Goal: Task Accomplishment & Management: Complete application form

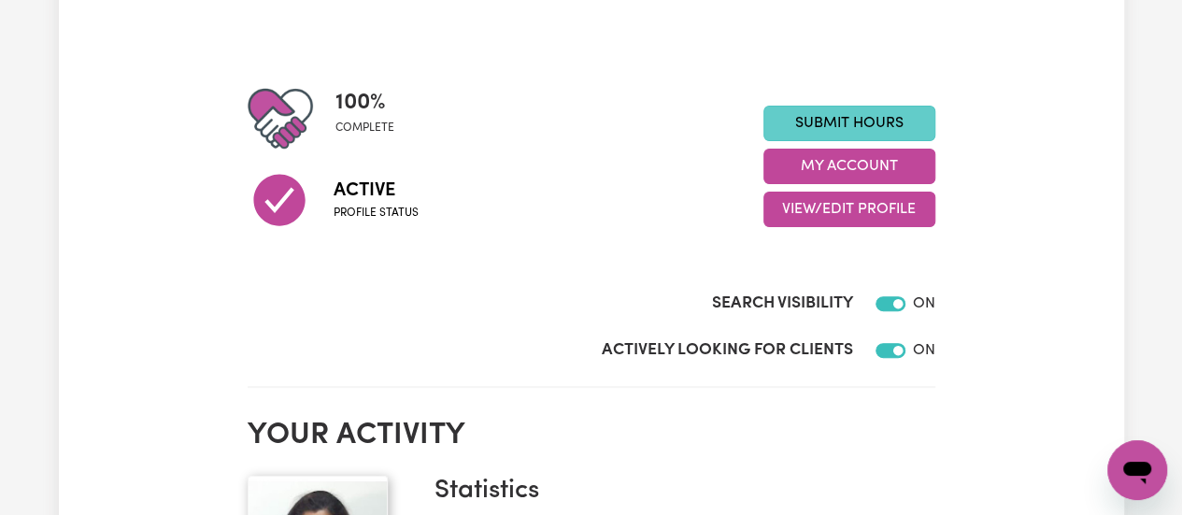
click at [866, 125] on link "Submit Hours" at bounding box center [850, 124] width 172 height 36
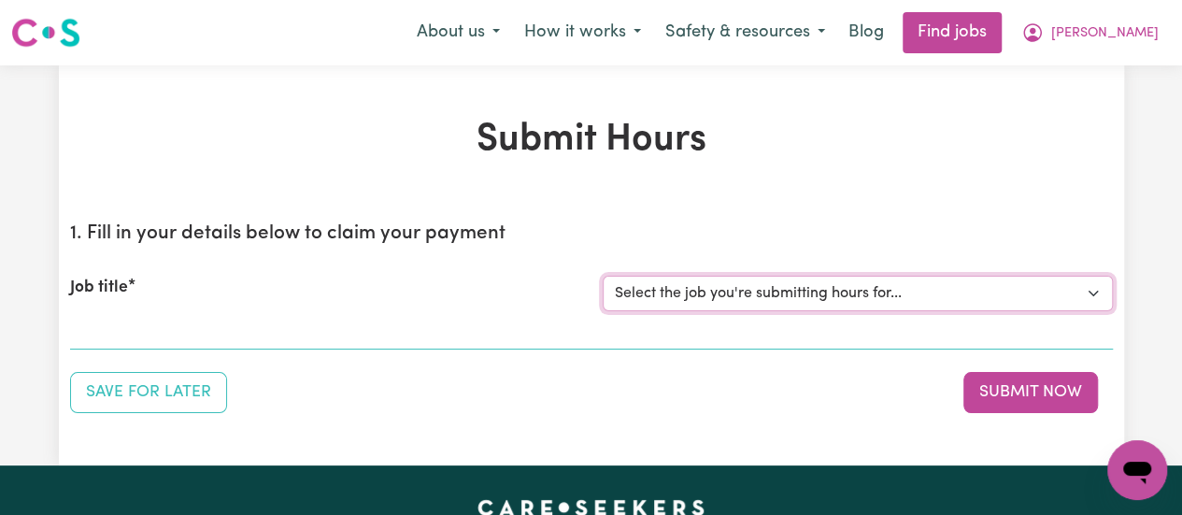
click at [789, 302] on select "Select the job you're submitting hours for... [[PERSON_NAME]] Support Worker Ne…" at bounding box center [858, 294] width 510 height 36
select select "11168"
click at [603, 276] on select "Select the job you're submitting hours for... [[PERSON_NAME]] Support Worker Ne…" at bounding box center [858, 294] width 510 height 36
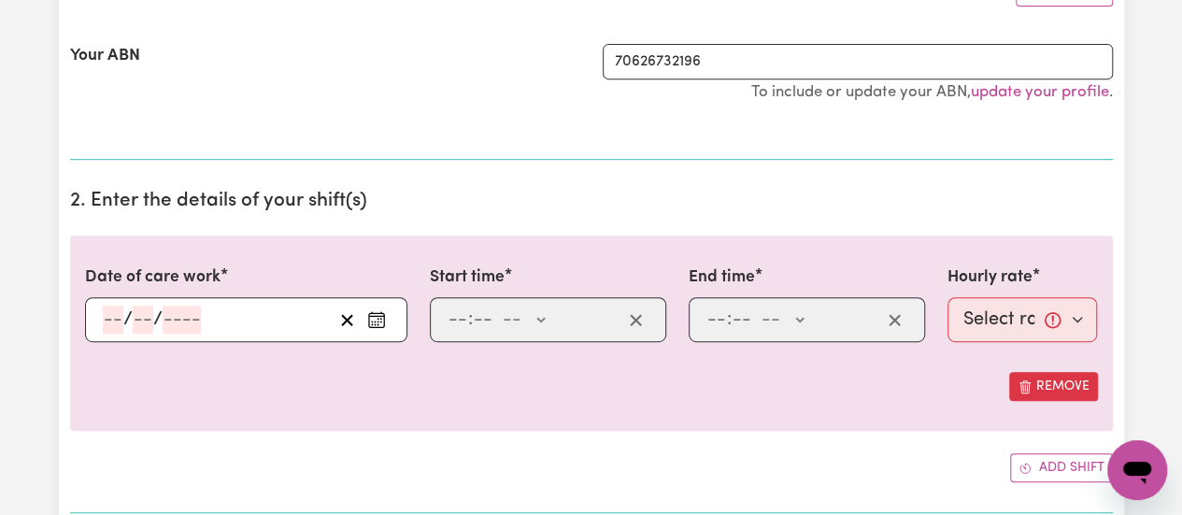
scroll to position [418, 0]
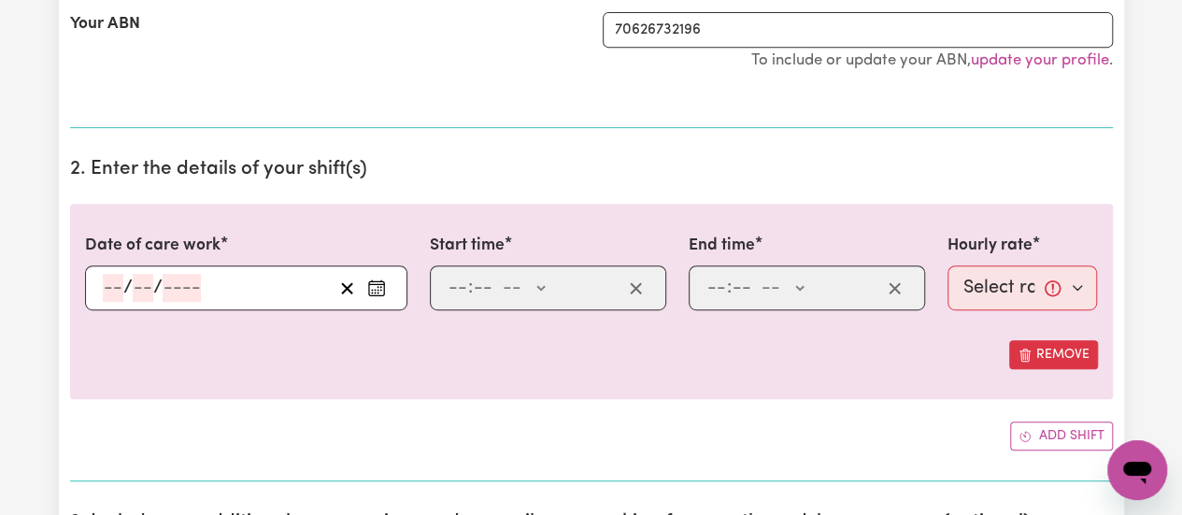
click at [380, 280] on icon "Enter the date of care work" at bounding box center [376, 288] width 19 height 19
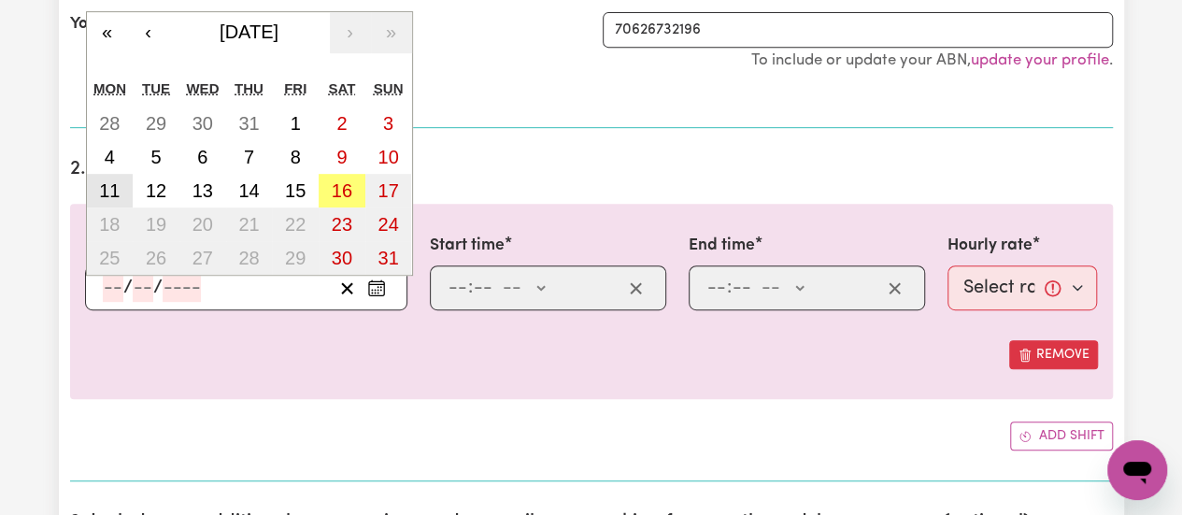
click at [114, 193] on abbr "11" at bounding box center [109, 190] width 21 height 21
type input "[DATE]"
type input "11"
type input "8"
type input "2025"
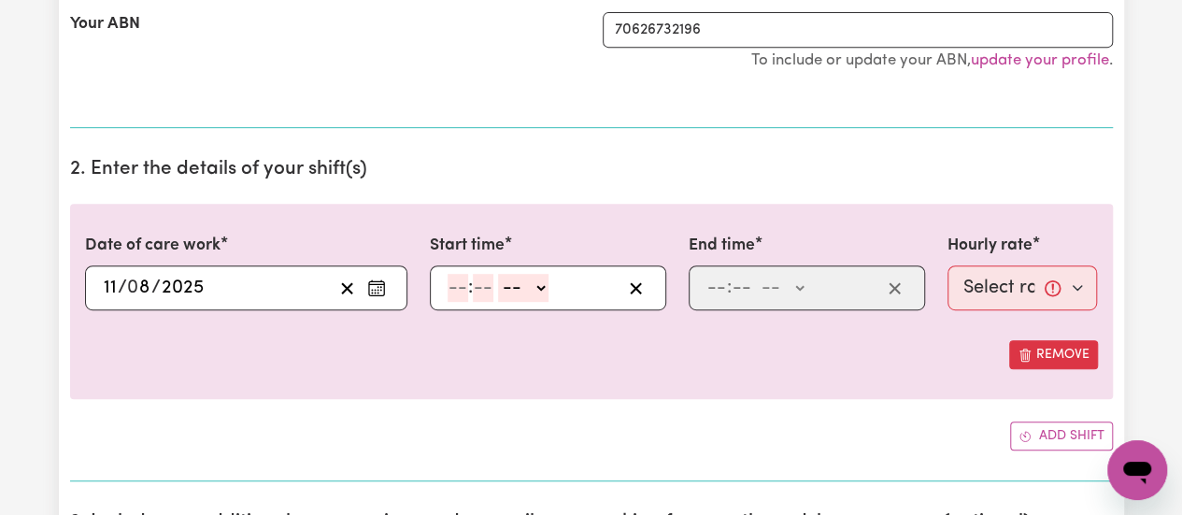
click at [446, 289] on div ": -- AM PM" at bounding box center [534, 288] width 176 height 28
type input "1"
type input "3"
click at [480, 288] on input "number" at bounding box center [475, 288] width 21 height 28
type input "00"
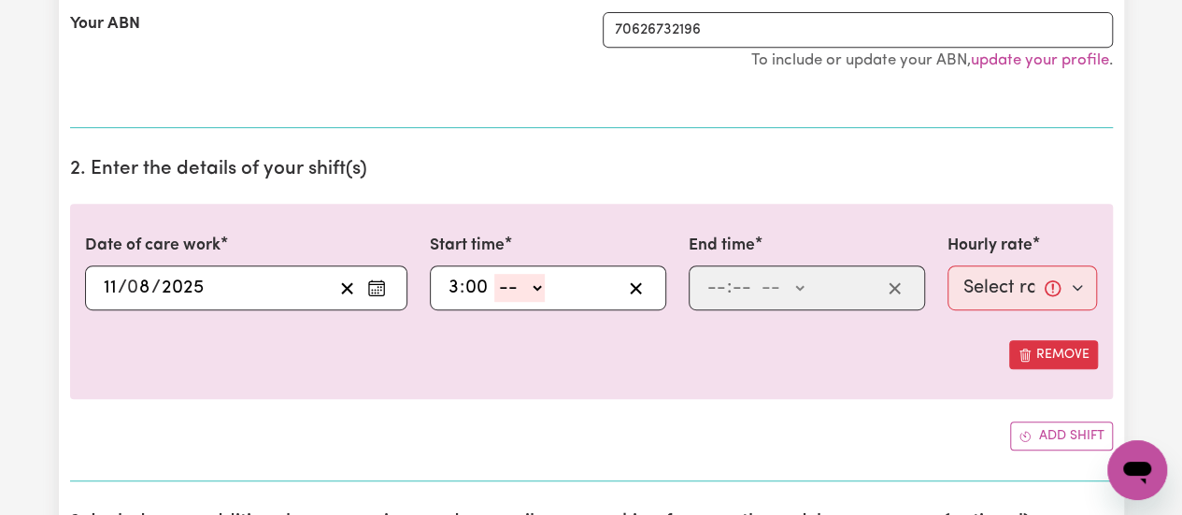
click at [546, 285] on div "3 : 00 -- AM PM" at bounding box center [534, 288] width 176 height 28
click at [536, 287] on select "-- AM PM" at bounding box center [519, 288] width 50 height 28
select select "pm"
click at [494, 274] on select "-- AM PM" at bounding box center [519, 288] width 50 height 28
type input "15:00"
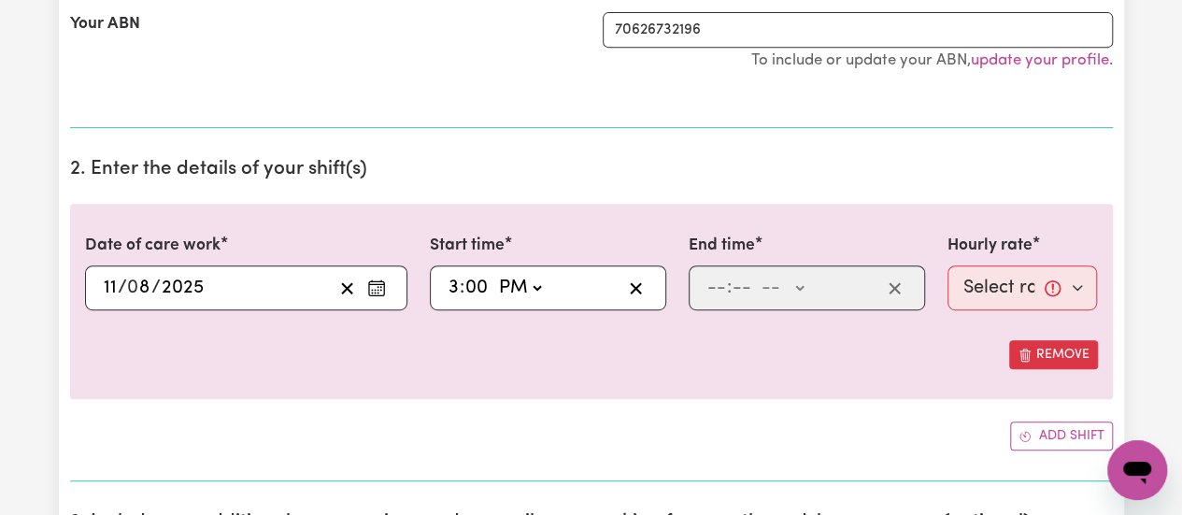
type input "0"
click at [722, 287] on input "number" at bounding box center [717, 288] width 21 height 28
type input "11"
type input "00"
click at [804, 287] on select "-- AM PM" at bounding box center [781, 288] width 50 height 28
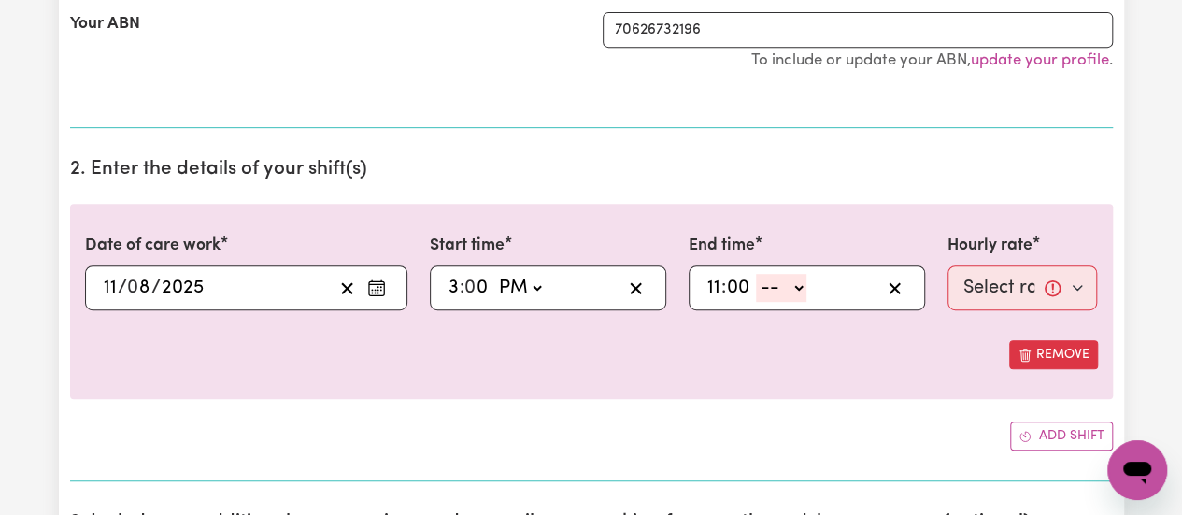
select select "pm"
click at [756, 274] on select "-- AM PM" at bounding box center [781, 288] width 50 height 28
type input "23:00"
type input "0"
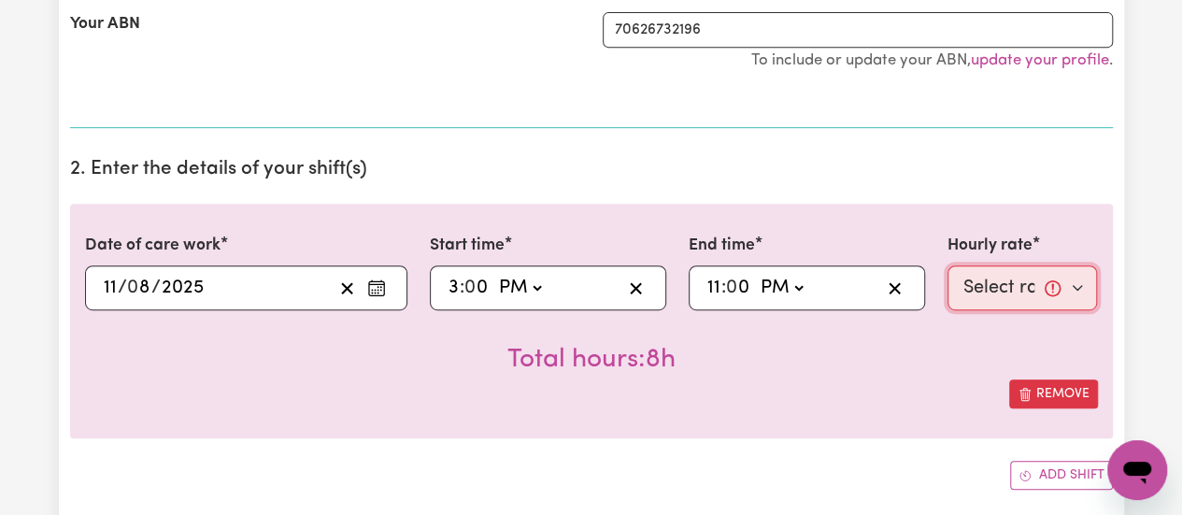
click at [1072, 294] on select "Select rate... $38.00 (Weekday) $50.00 ([DATE]) $60.00 ([DATE]) $70.00 (Public …" at bounding box center [1023, 287] width 150 height 45
select select "38-Weekday"
click at [948, 265] on select "Select rate... $38.00 (Weekday) $50.00 ([DATE]) $60.00 ([DATE]) $70.00 (Public …" at bounding box center [1023, 287] width 150 height 45
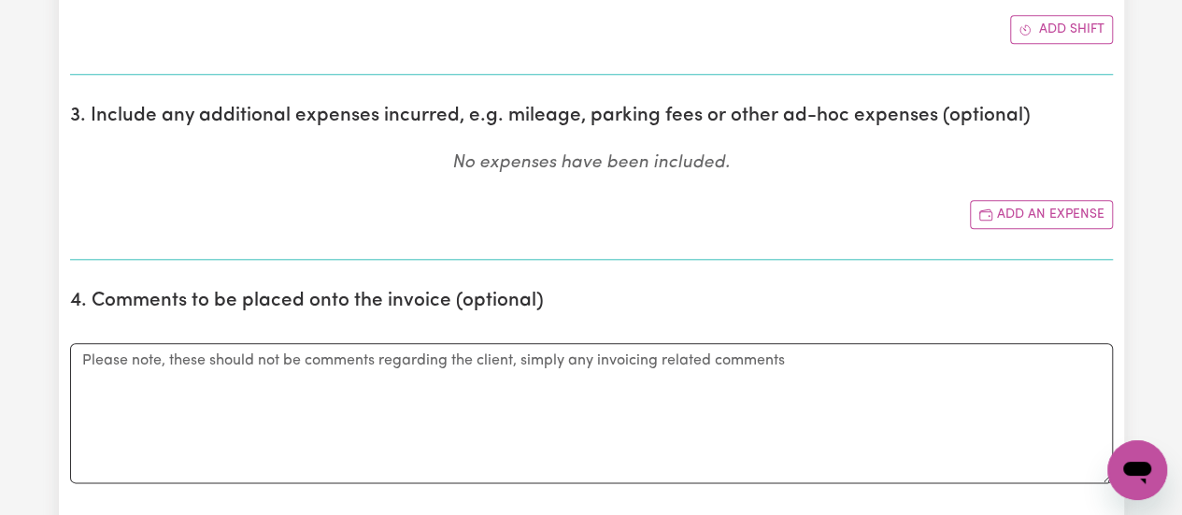
scroll to position [756, 0]
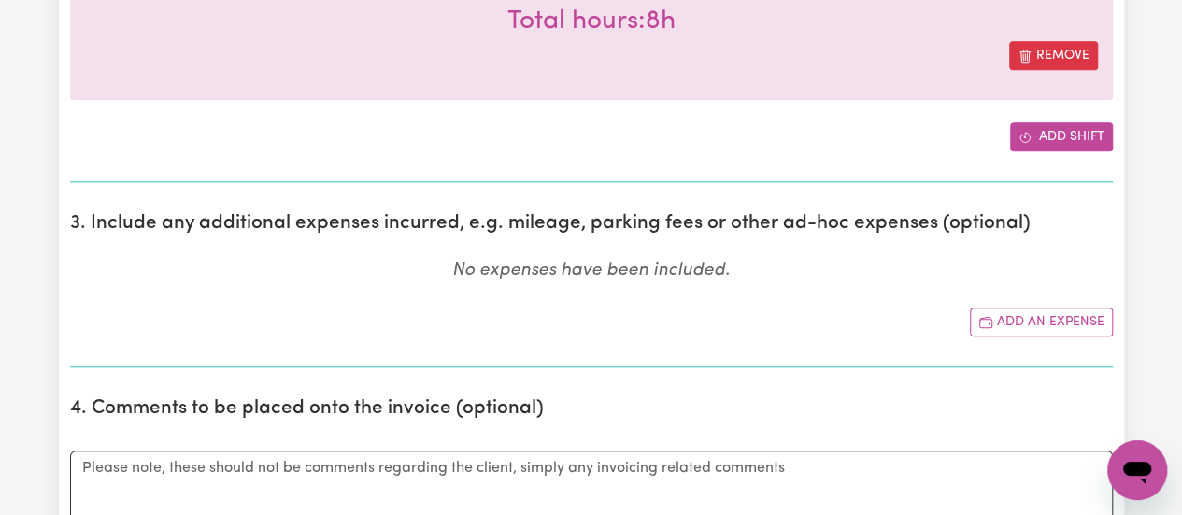
click at [1068, 136] on button "Add shift" at bounding box center [1061, 136] width 103 height 29
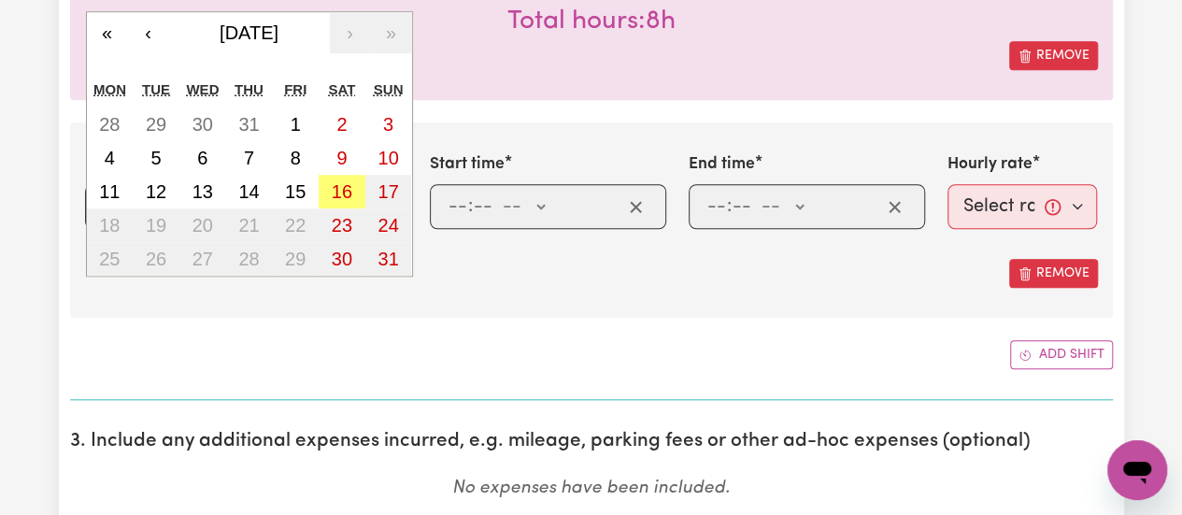
click at [117, 209] on div "/ / « ‹ [DATE] › » Mon Tue Wed Thu Fri Sat Sun 28 29 30 31 1 2 3 4 5 6 7 8 9 10…" at bounding box center [246, 206] width 322 height 45
click at [160, 153] on abbr "5" at bounding box center [155, 158] width 10 height 21
type input "[DATE]"
type input "5"
type input "8"
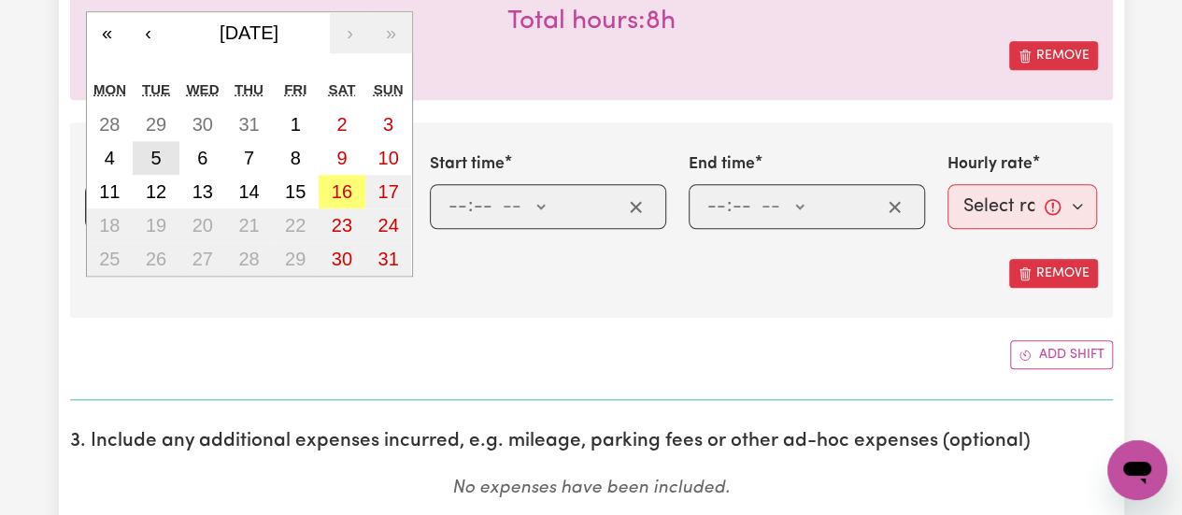
type input "2025"
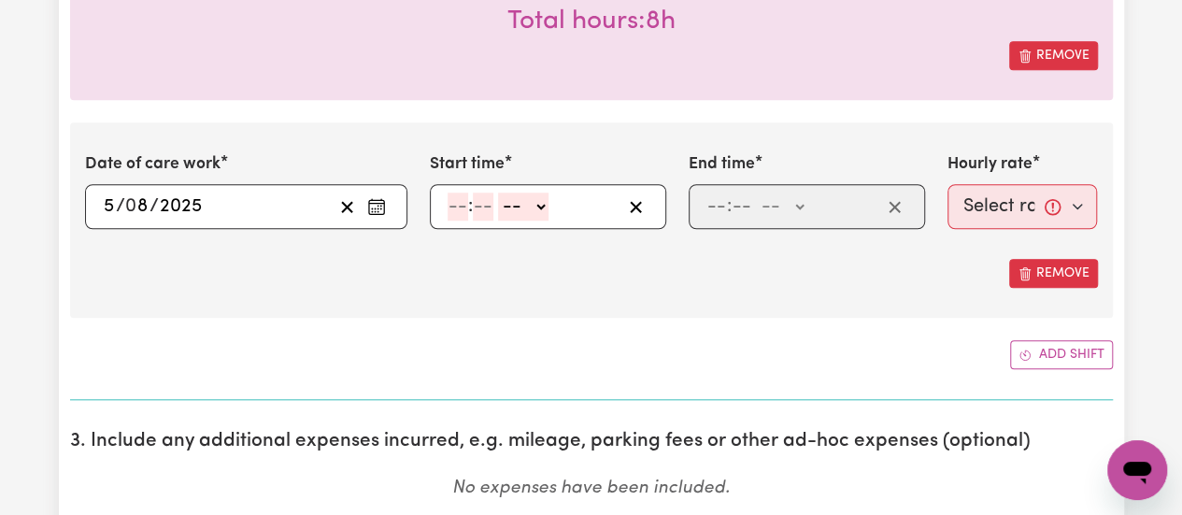
click at [131, 212] on div "[DATE] 5 / 0 8 / 2025 « ‹ [DATE] › » Mon Tue Wed Thu Fri Sat Sun 28 29 30 31 1 …" at bounding box center [246, 206] width 322 height 45
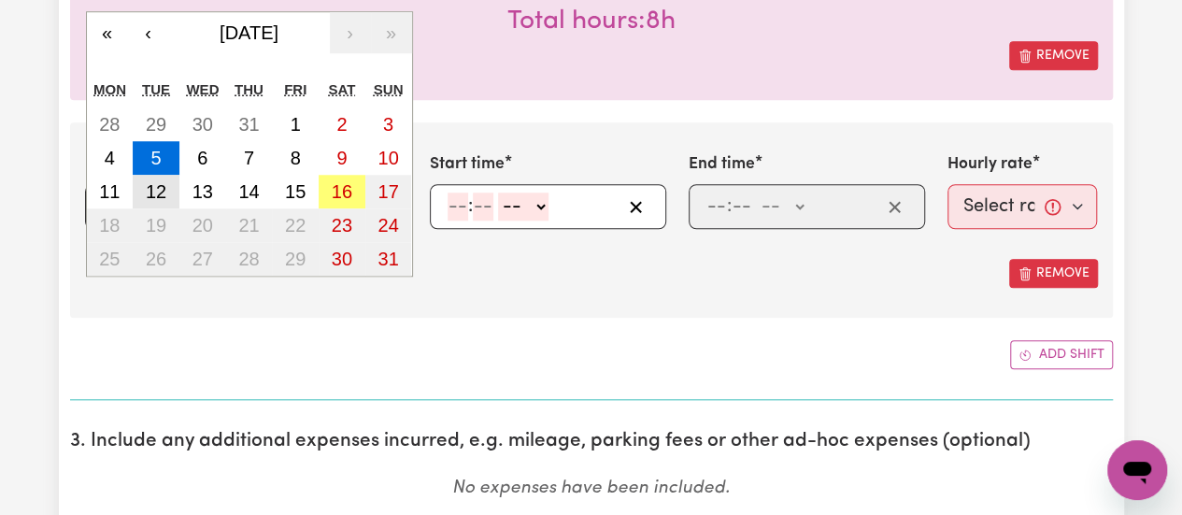
click at [157, 181] on abbr "12" at bounding box center [156, 191] width 21 height 21
type input "[DATE]"
type input "12"
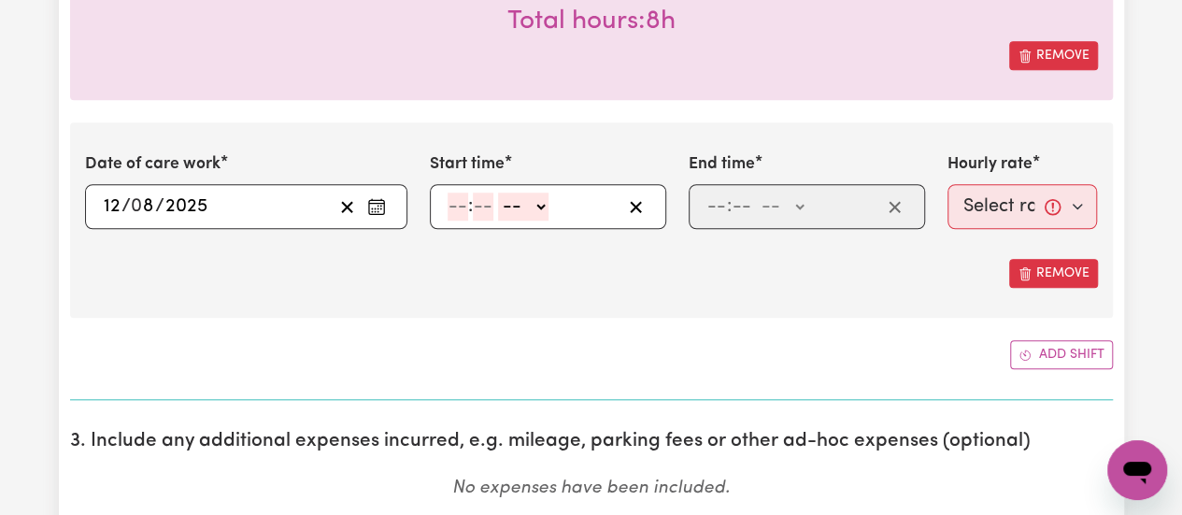
click at [448, 205] on input "number" at bounding box center [458, 207] width 21 height 28
click at [452, 196] on input "12" at bounding box center [457, 207] width 19 height 28
type input "3"
type input "00"
click at [536, 204] on select "-- AM PM" at bounding box center [519, 207] width 50 height 28
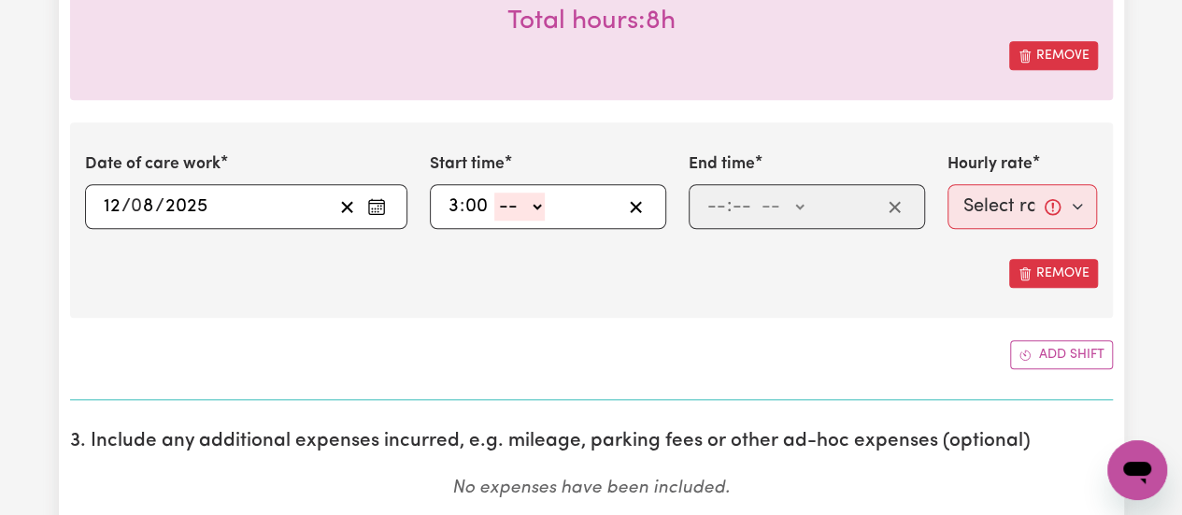
select select "pm"
click at [494, 193] on select "-- AM PM" at bounding box center [519, 207] width 50 height 28
type input "15:00"
type input "0"
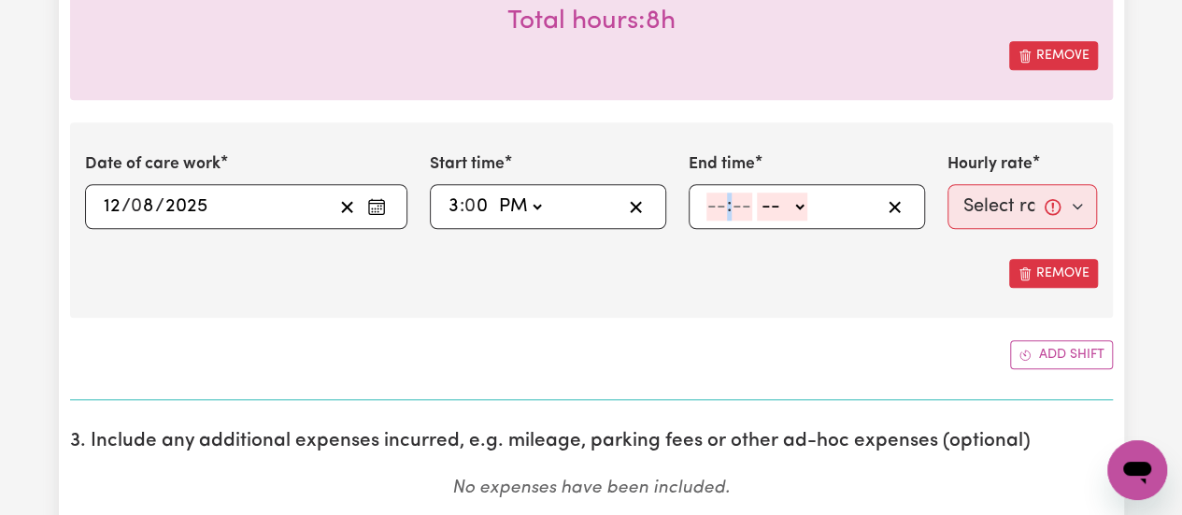
click at [728, 201] on span ":" at bounding box center [729, 206] width 5 height 21
click at [721, 205] on input "number" at bounding box center [717, 207] width 21 height 28
type input "11"
type input "0"
click at [789, 205] on select "-- AM PM" at bounding box center [781, 207] width 50 height 28
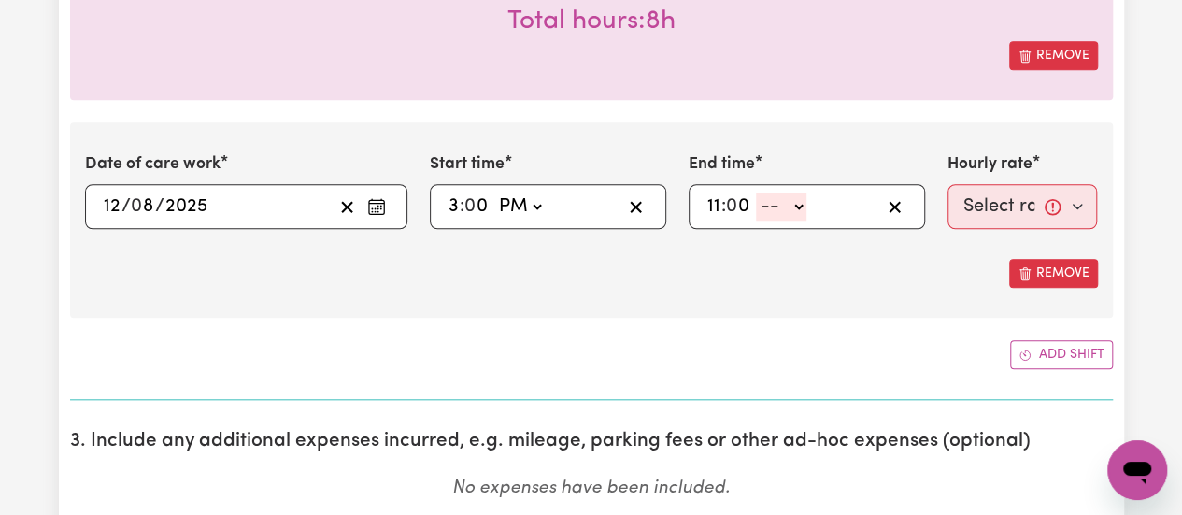
select select "pm"
click at [756, 193] on select "-- AM PM" at bounding box center [781, 207] width 50 height 28
type input "23:00"
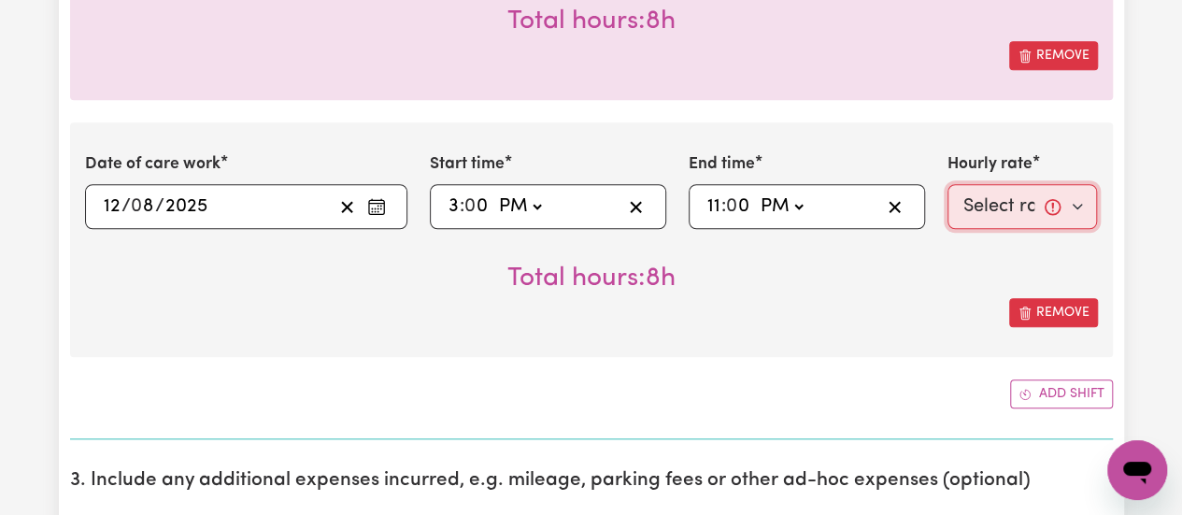
click at [1041, 192] on select "Select rate... $38.00 (Weekday) $50.00 ([DATE]) $60.00 ([DATE]) $70.00 (Public …" at bounding box center [1023, 206] width 150 height 45
select select "38-Weekday"
click at [948, 184] on select "Select rate... $38.00 (Weekday) $50.00 ([DATE]) $60.00 ([DATE]) $70.00 (Public …" at bounding box center [1023, 206] width 150 height 45
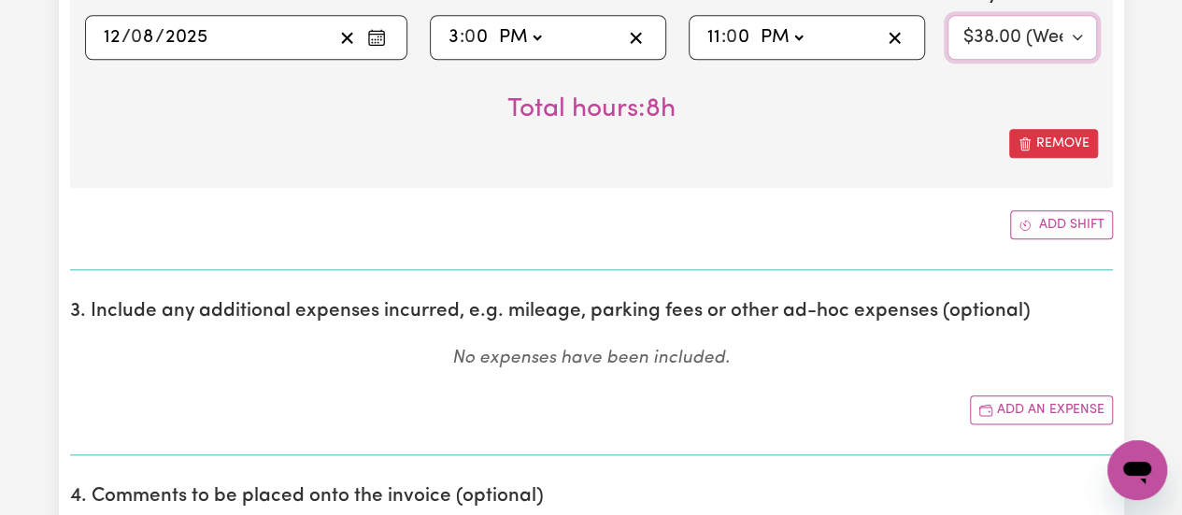
scroll to position [940, 0]
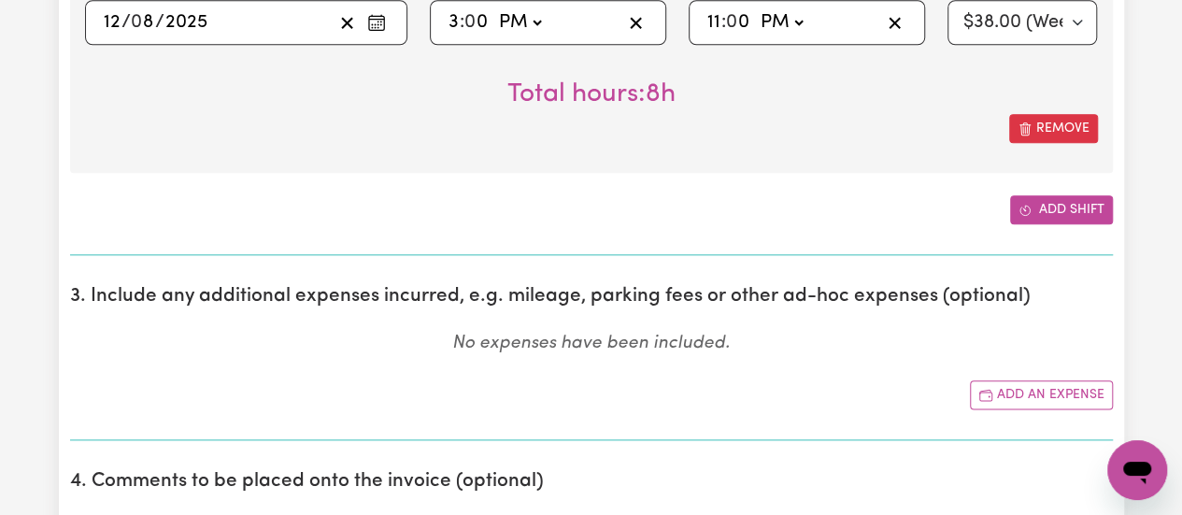
click at [1067, 200] on button "Add shift" at bounding box center [1061, 209] width 103 height 29
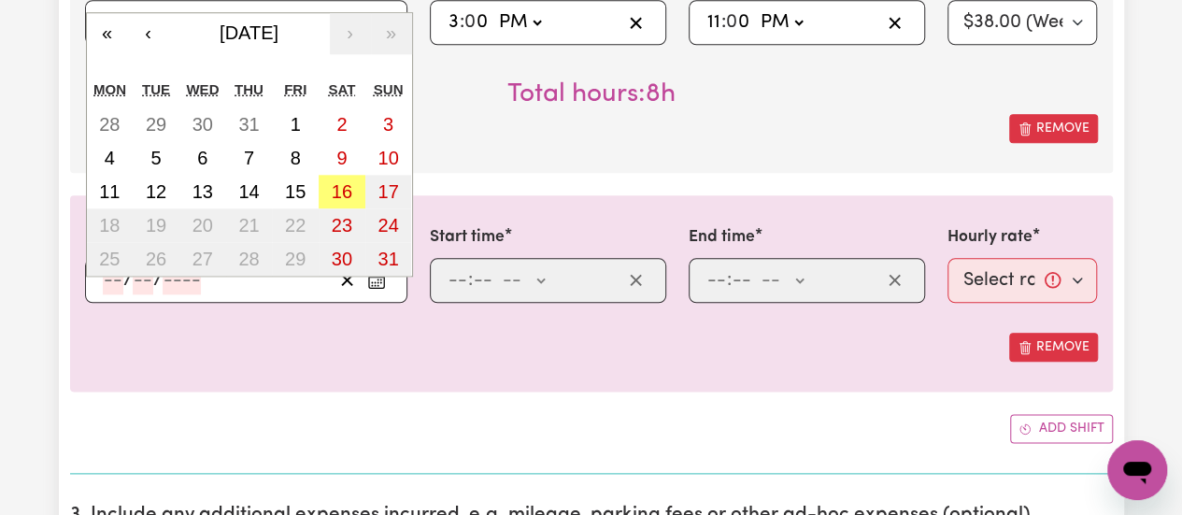
click at [108, 272] on input "number" at bounding box center [113, 280] width 21 height 28
click at [260, 186] on button "14" at bounding box center [249, 192] width 47 height 34
type input "[DATE]"
type input "14"
type input "8"
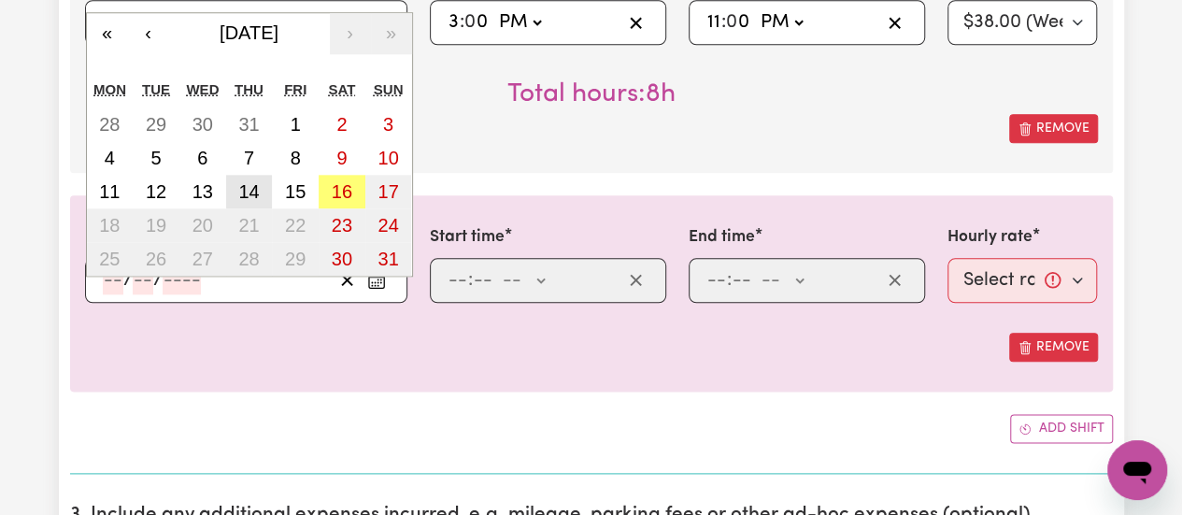
type input "2025"
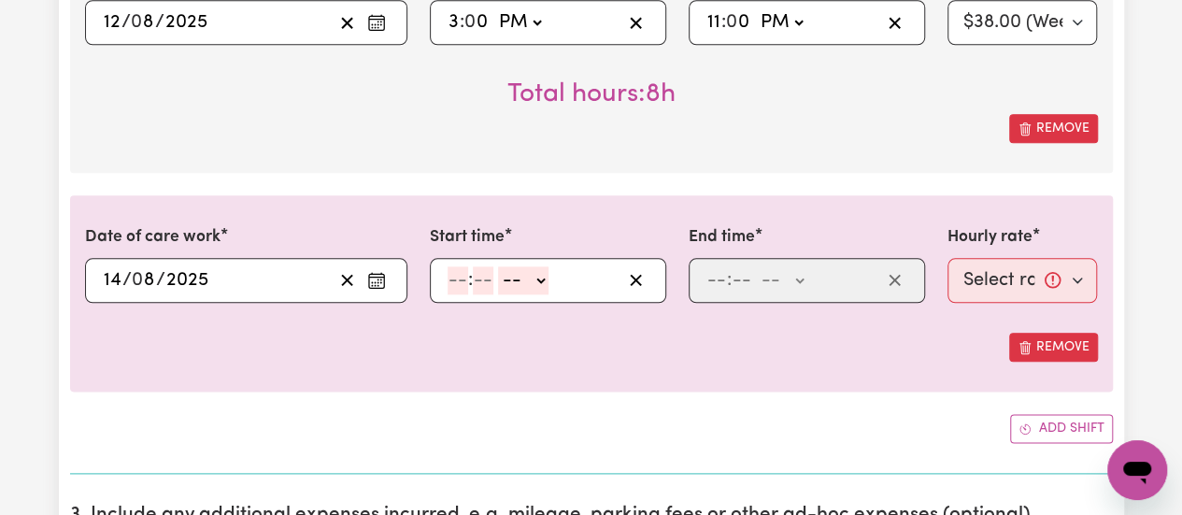
click at [465, 285] on input "number" at bounding box center [458, 280] width 21 height 28
click at [462, 281] on input "12" at bounding box center [457, 280] width 19 height 28
type input "3"
type input "00"
click at [536, 281] on select "-- AM PM" at bounding box center [519, 280] width 50 height 28
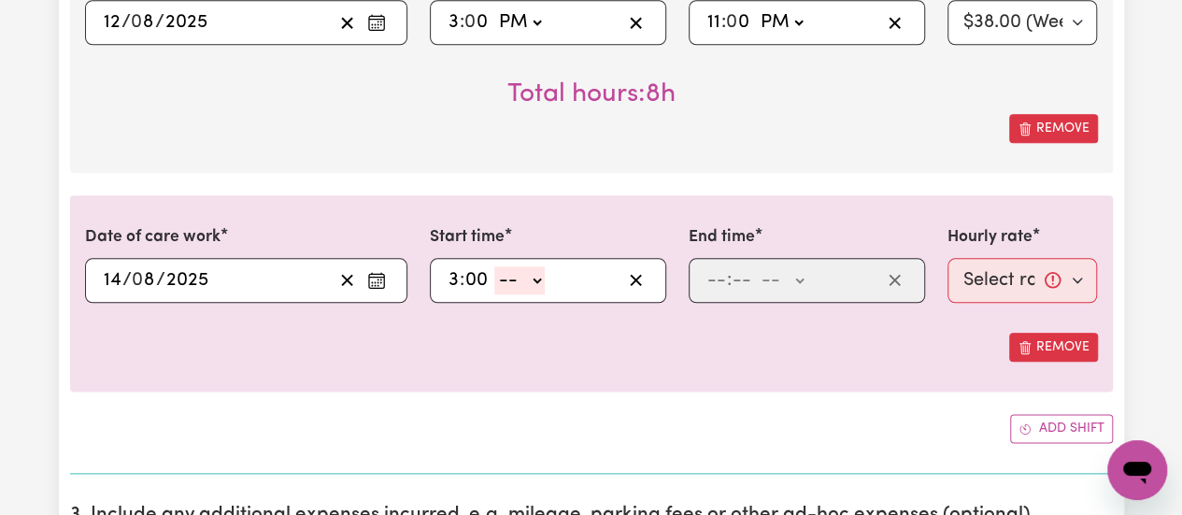
select select "pm"
click at [494, 266] on select "-- AM PM" at bounding box center [519, 280] width 50 height 28
type input "15:00"
type input "0"
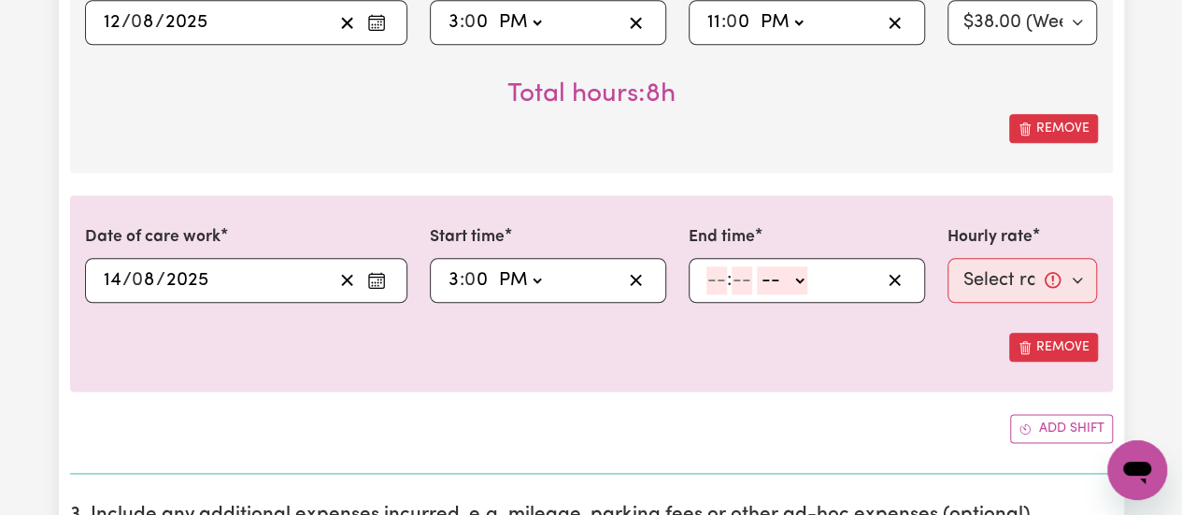
click at [710, 271] on input "number" at bounding box center [717, 280] width 21 height 28
type input "11"
click at [786, 279] on select "-- AM PM" at bounding box center [777, 280] width 50 height 28
select select "pm"
click at [752, 266] on select "-- AM PM" at bounding box center [777, 280] width 50 height 28
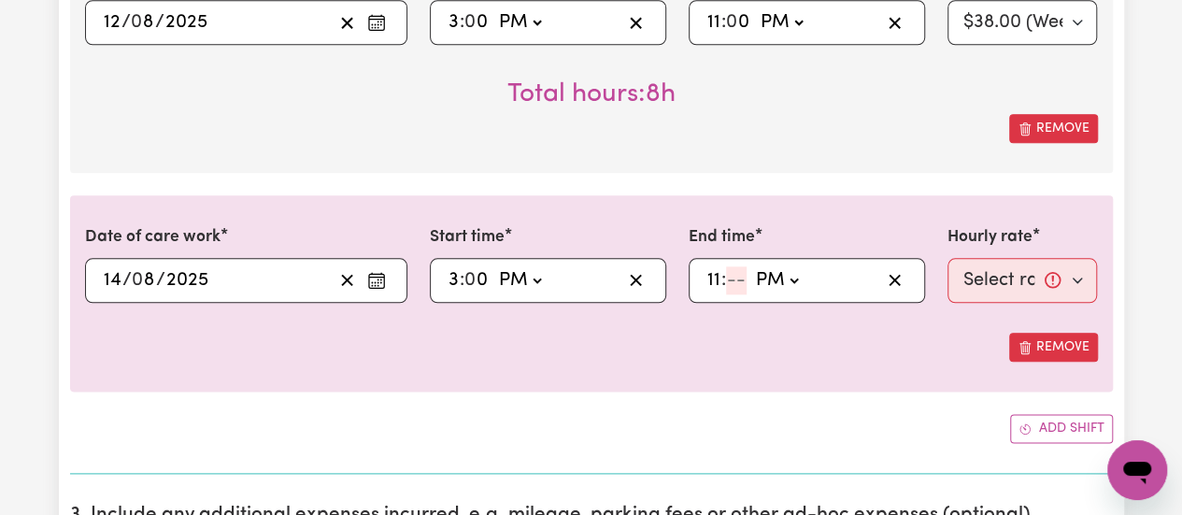
click at [738, 279] on input "number" at bounding box center [736, 280] width 21 height 28
type input "23:00"
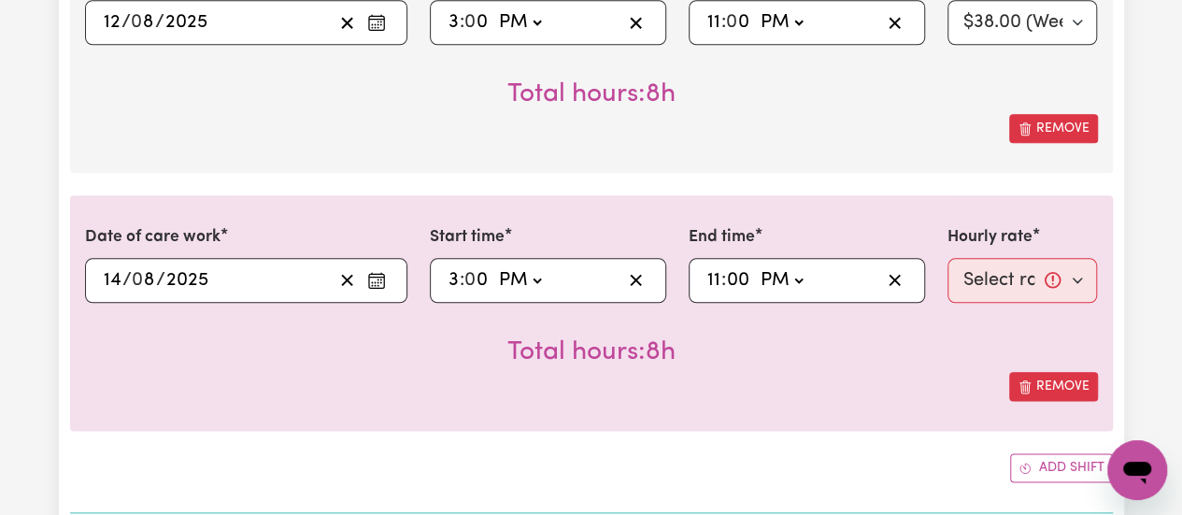
type input "00"
click at [1056, 272] on select "Select rate... $38.00 (Weekday) $50.00 ([DATE]) $60.00 ([DATE]) $70.00 (Public …" at bounding box center [1023, 280] width 150 height 45
select select "38-Weekday"
click at [948, 258] on select "Select rate... $38.00 (Weekday) $50.00 ([DATE]) $60.00 ([DATE]) $70.00 (Public …" at bounding box center [1023, 280] width 150 height 45
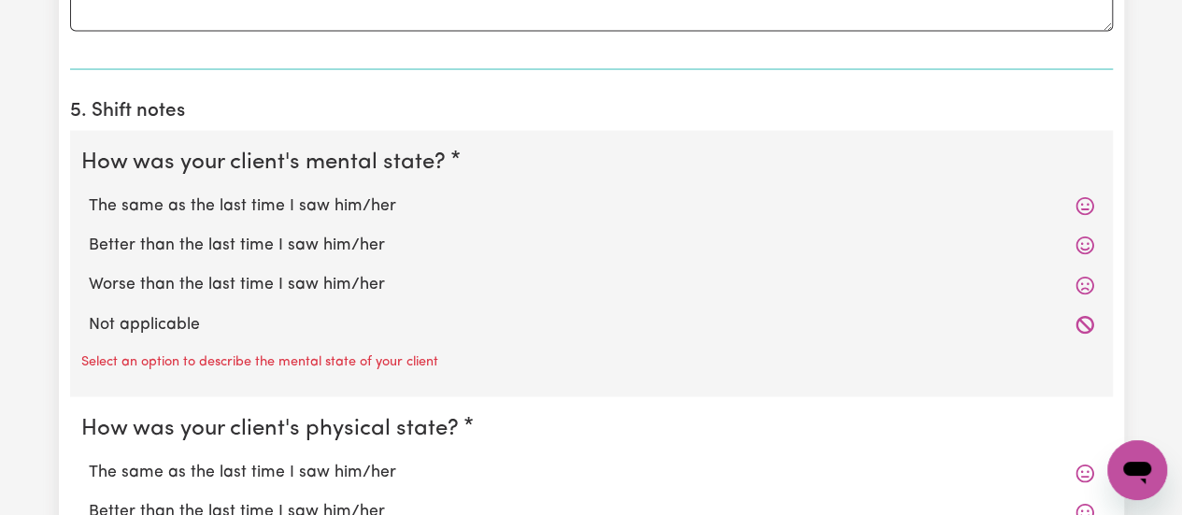
scroll to position [1845, 0]
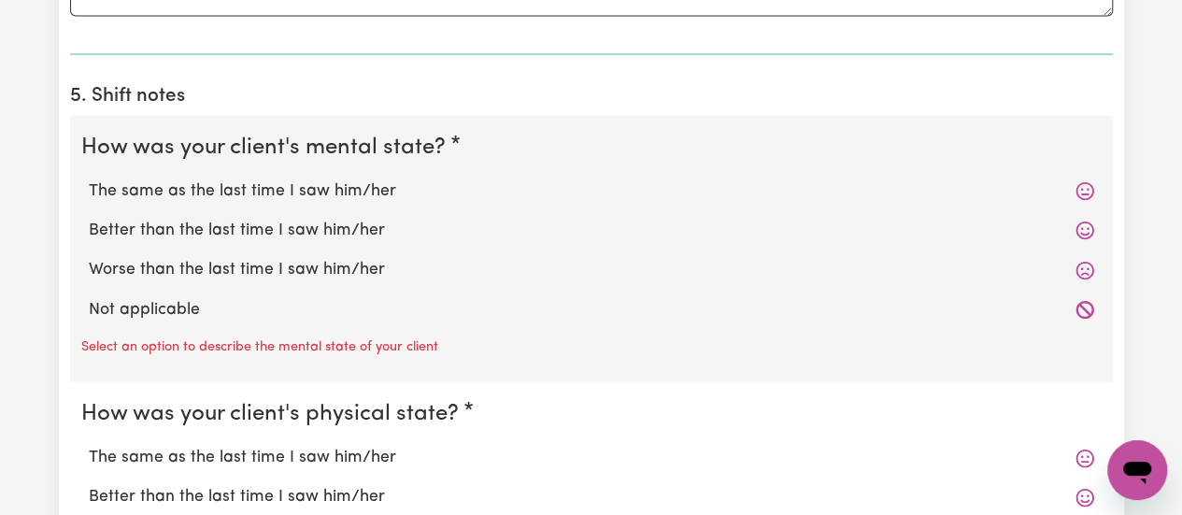
click at [251, 187] on label "The same as the last time I saw him/her" at bounding box center [592, 191] width 1006 height 24
click at [89, 179] on input "The same as the last time I saw him/her" at bounding box center [88, 179] width 1 height 1
radio input "true"
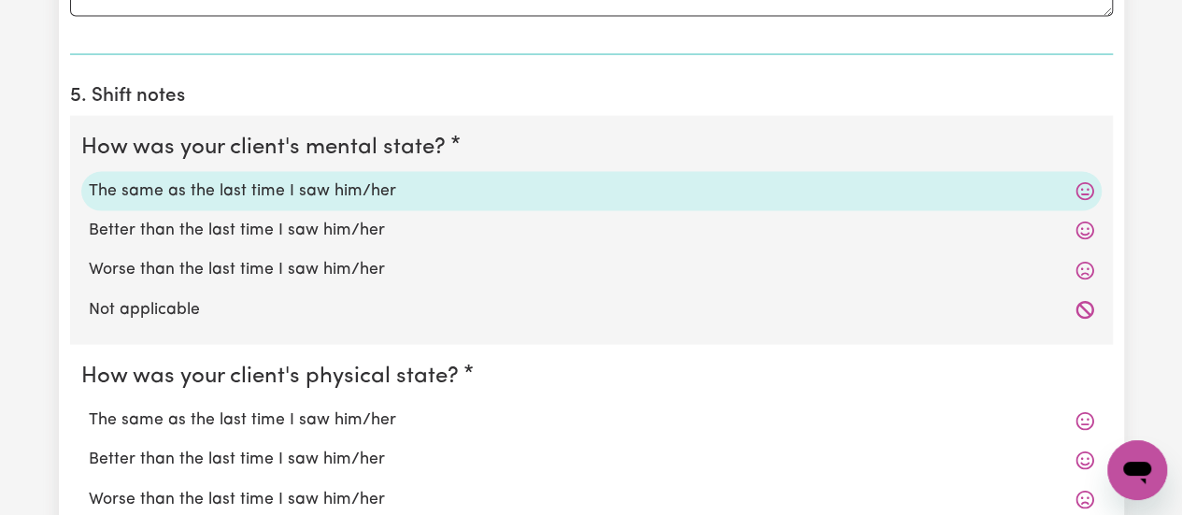
click at [244, 414] on label "The same as the last time I saw him/her" at bounding box center [592, 420] width 1006 height 24
click at [89, 408] on input "The same as the last time I saw him/her" at bounding box center [88, 408] width 1 height 1
radio input "true"
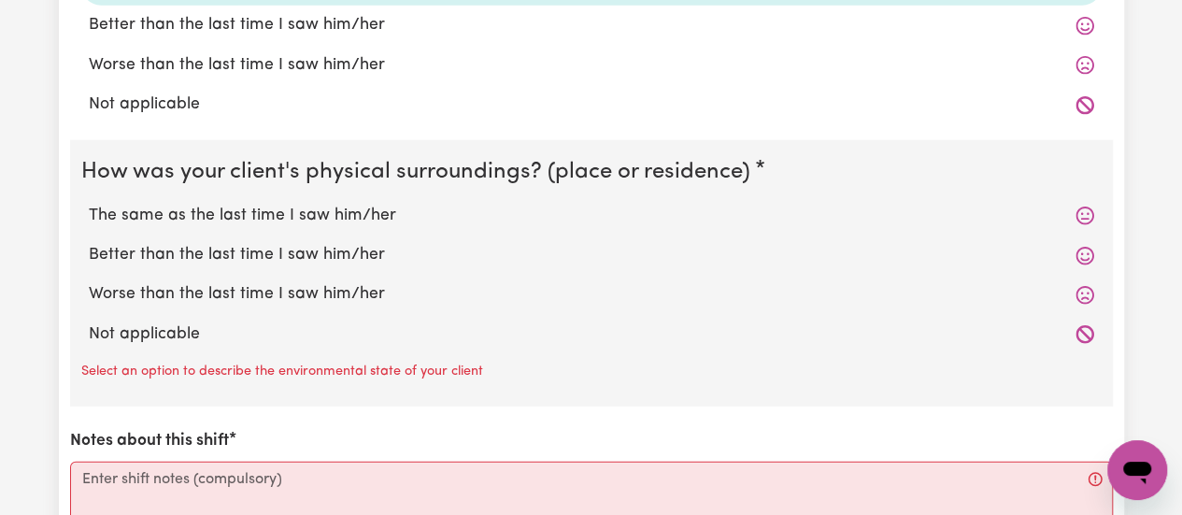
scroll to position [2300, 0]
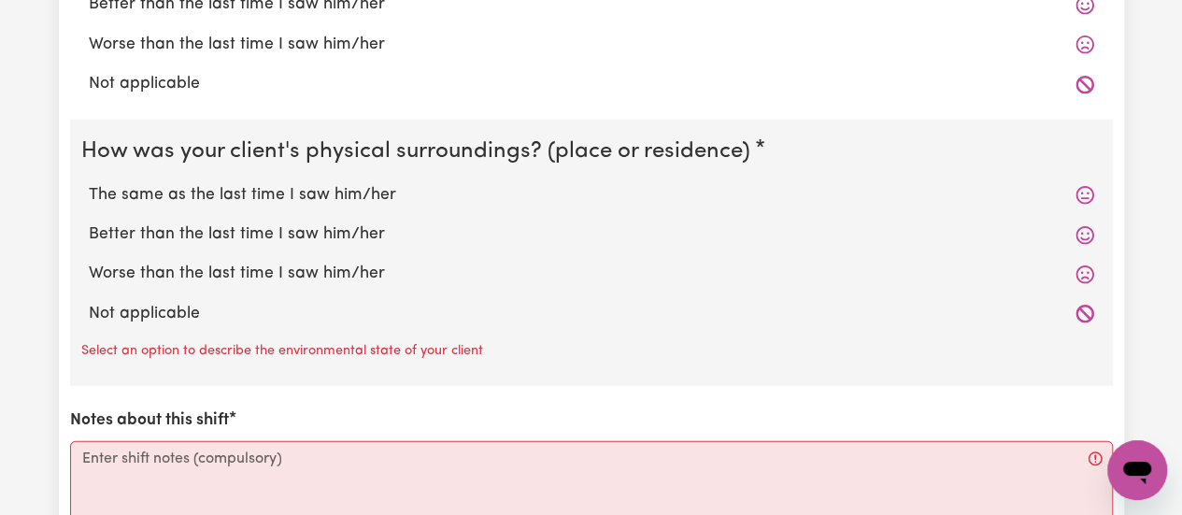
click at [322, 215] on div "Better than the last time I saw him/her" at bounding box center [591, 234] width 1021 height 39
click at [325, 197] on label "The same as the last time I saw him/her" at bounding box center [592, 195] width 1006 height 24
click at [89, 183] on input "The same as the last time I saw him/her" at bounding box center [88, 182] width 1 height 1
radio input "true"
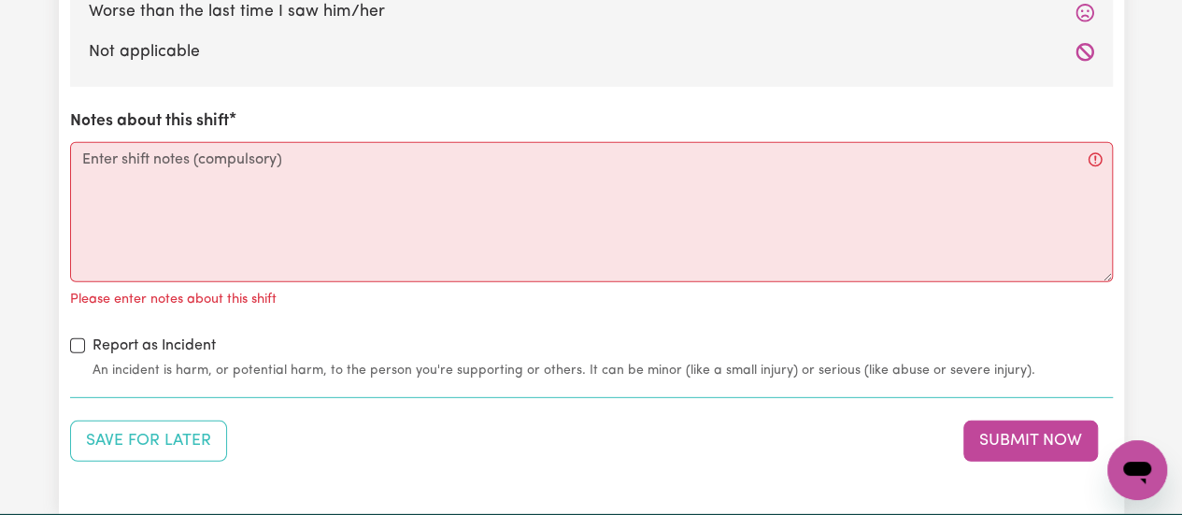
scroll to position [2598, 0]
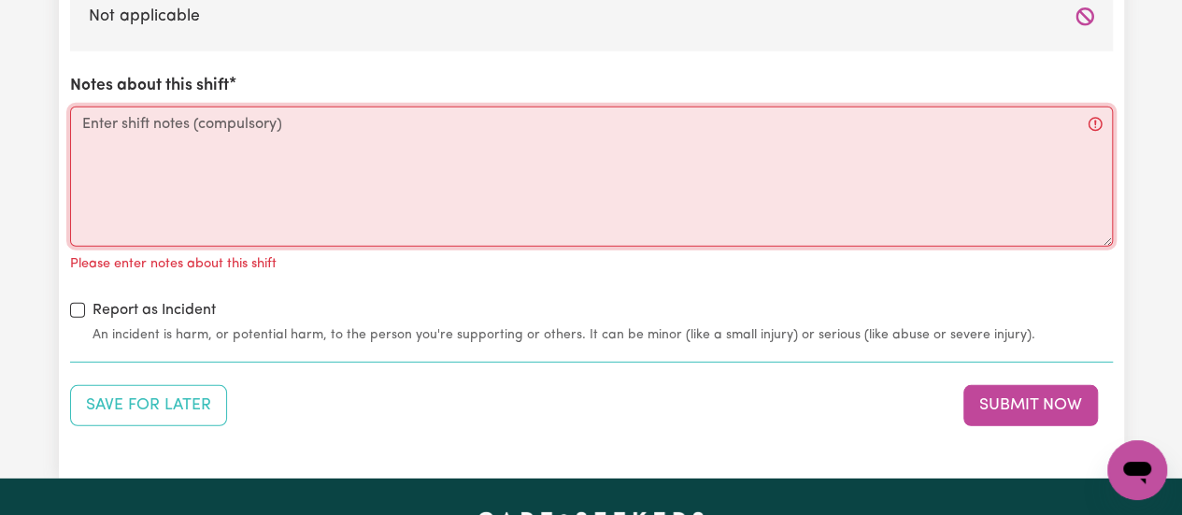
click at [288, 169] on textarea "Notes about this shift" at bounding box center [591, 177] width 1043 height 140
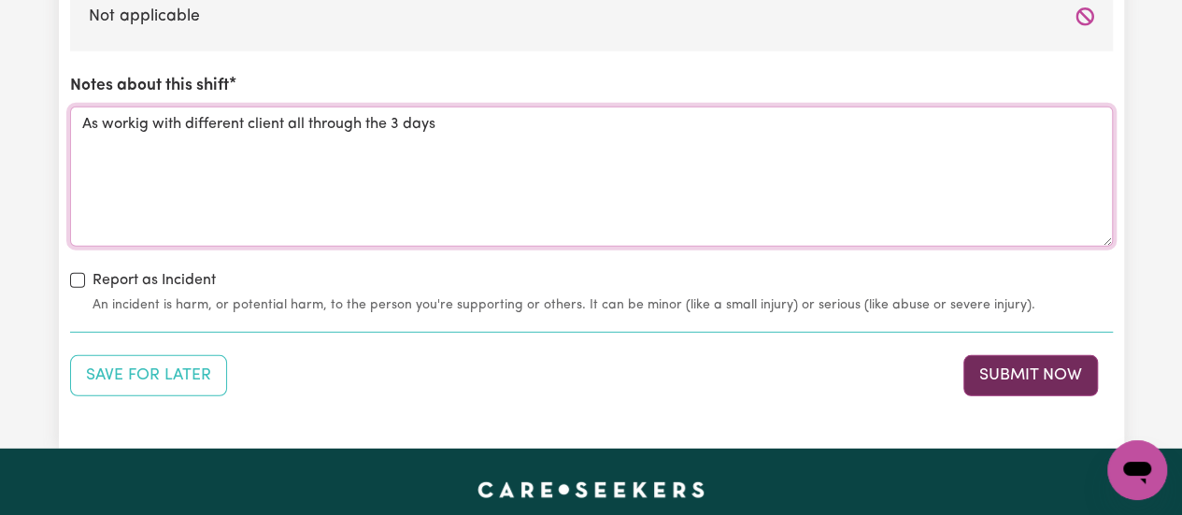
type textarea "As workig with different client all through the 3 days"
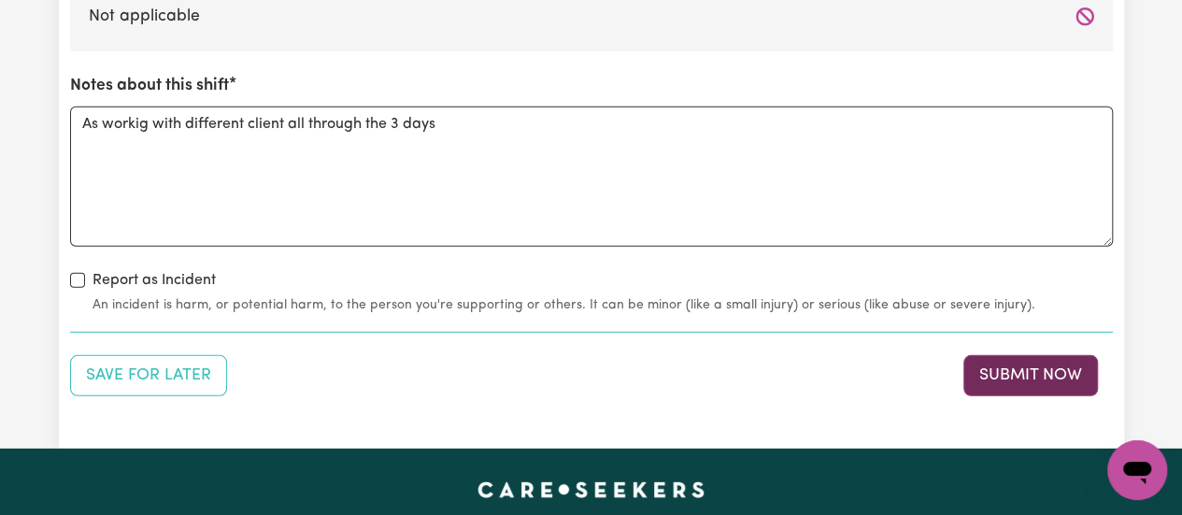
click at [1053, 373] on button "Submit Now" at bounding box center [1031, 375] width 135 height 41
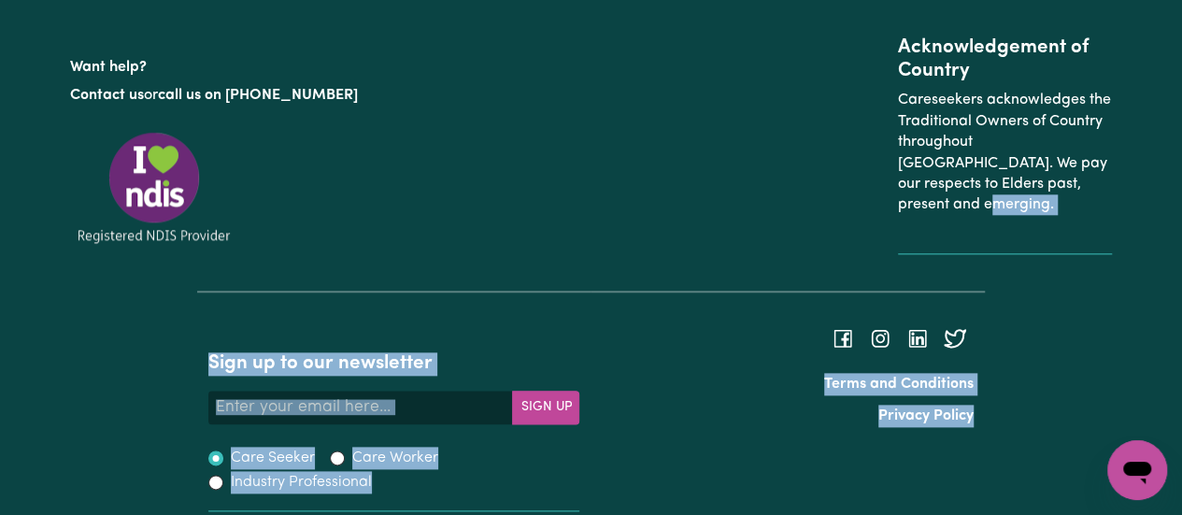
drag, startPoint x: 1053, startPoint y: 373, endPoint x: 1072, endPoint y: 359, distance: 23.4
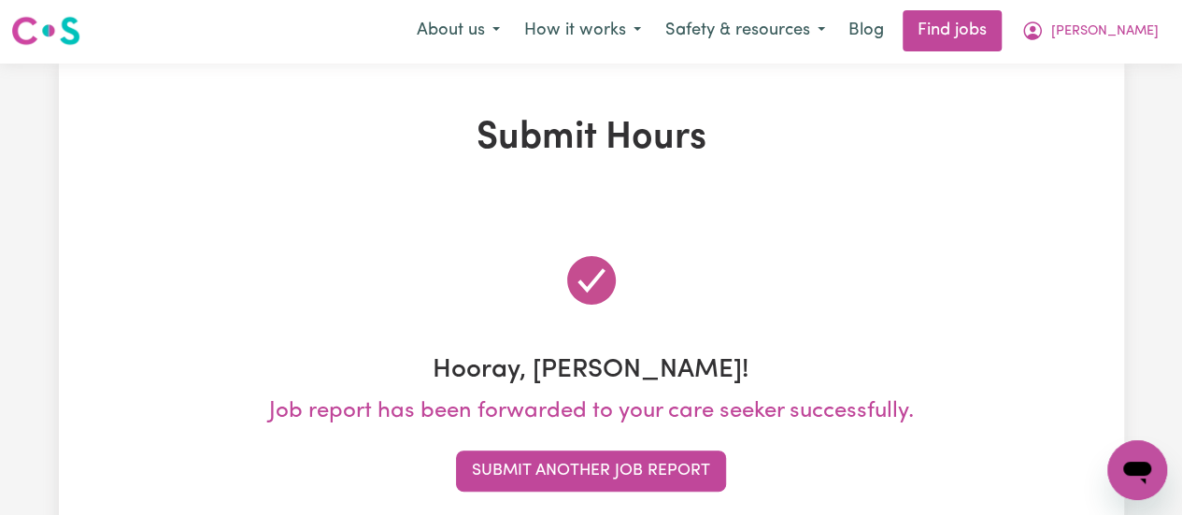
scroll to position [0, 0]
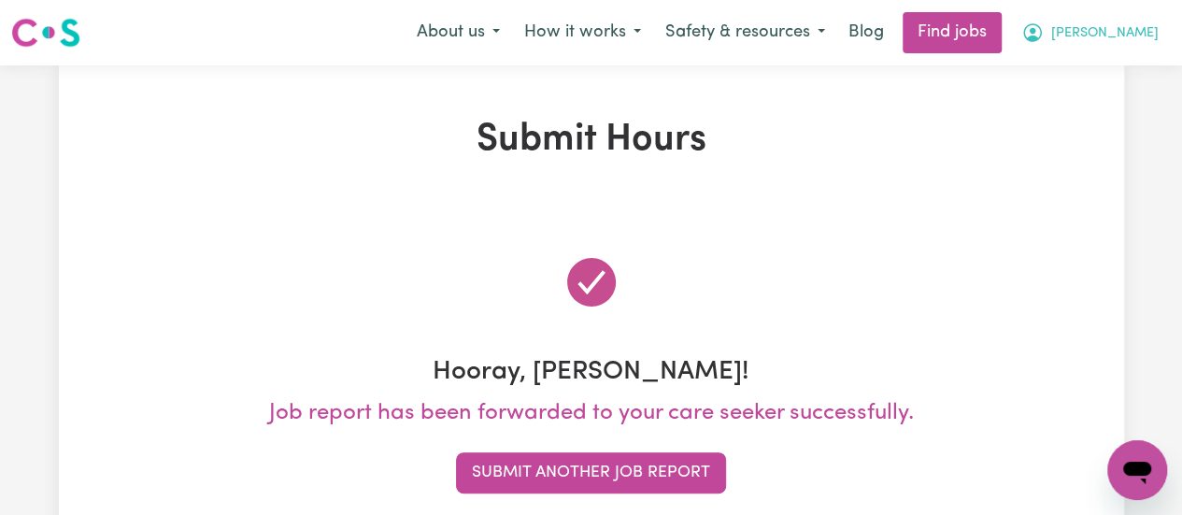
click at [1151, 26] on button "[PERSON_NAME]" at bounding box center [1091, 32] width 162 height 39
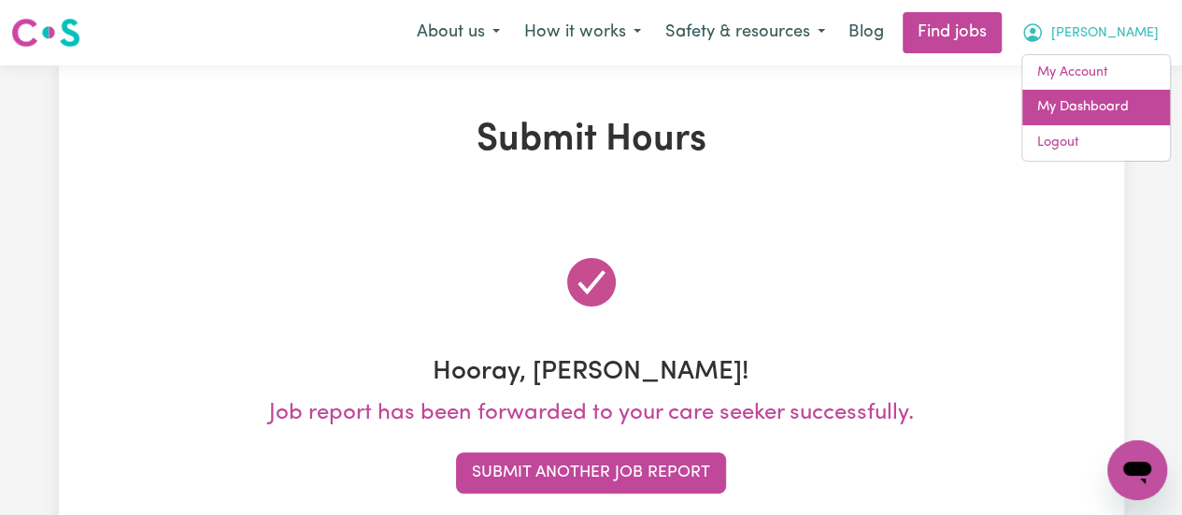
click at [1090, 100] on link "My Dashboard" at bounding box center [1097, 108] width 148 height 36
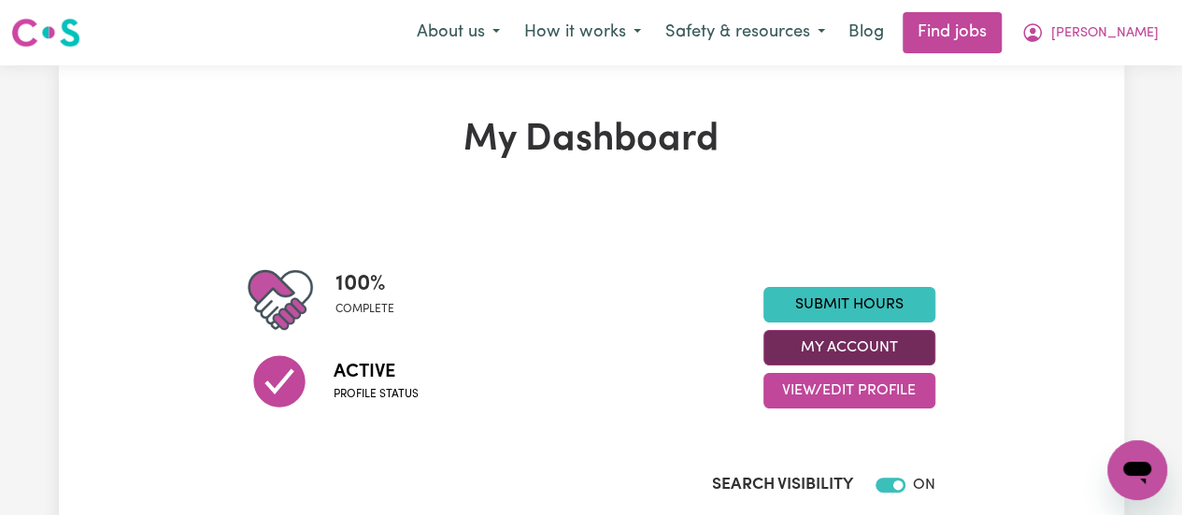
click at [856, 345] on button "My Account" at bounding box center [850, 348] width 172 height 36
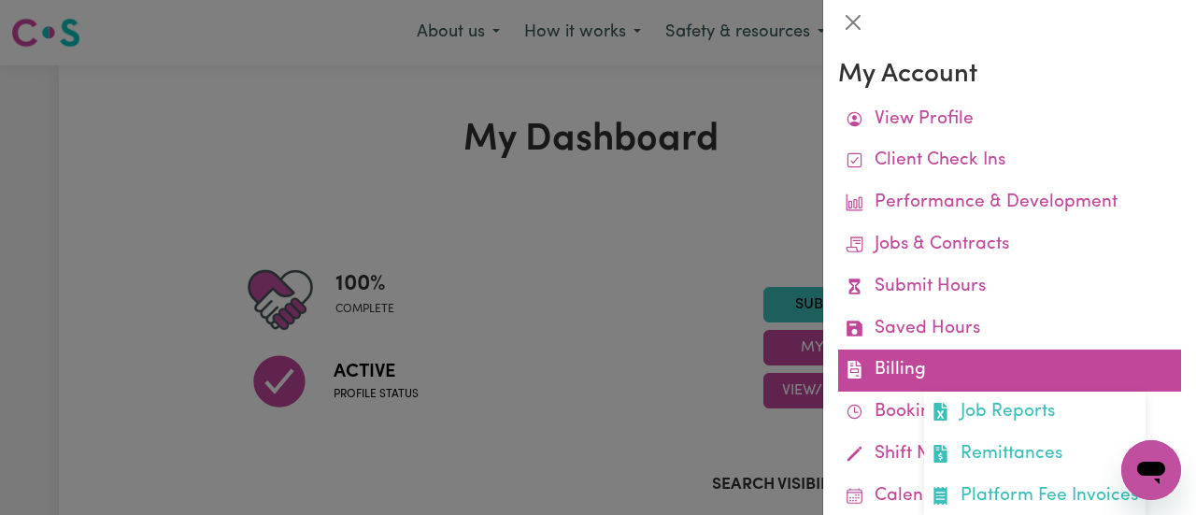
click at [904, 368] on link "Billing Job Reports Remittances Platform Fee Invoices" at bounding box center [1009, 371] width 343 height 42
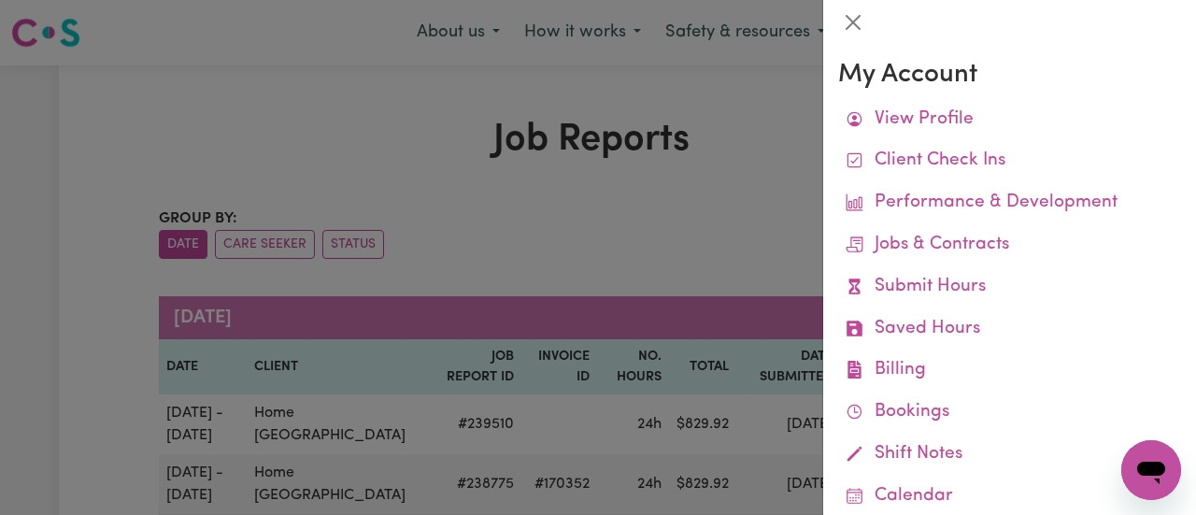
click at [708, 208] on div at bounding box center [598, 257] width 1196 height 515
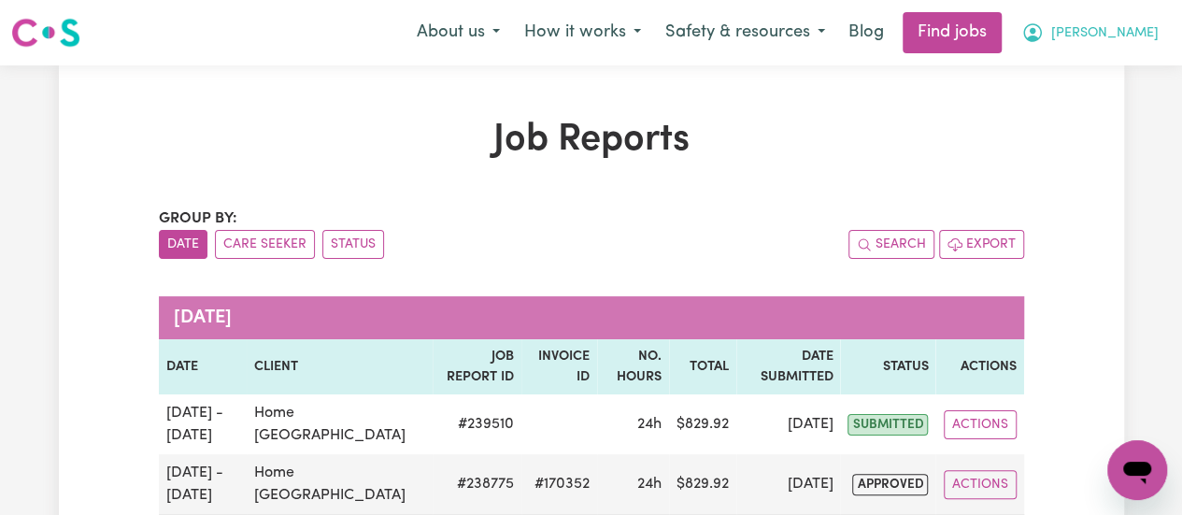
click at [1144, 49] on button "[PERSON_NAME]" at bounding box center [1091, 32] width 162 height 39
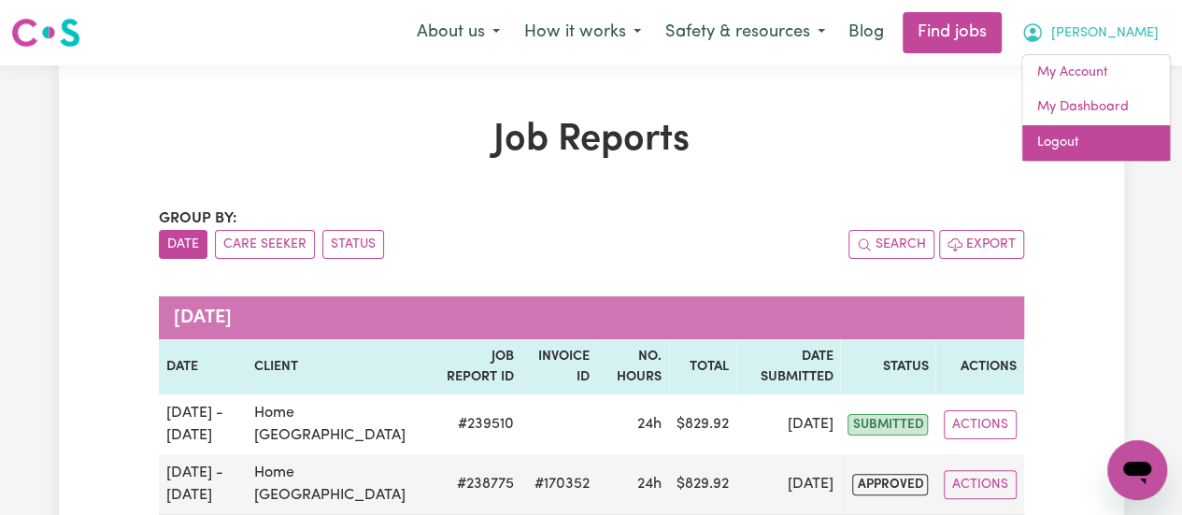
click at [1081, 140] on link "Logout" at bounding box center [1097, 143] width 148 height 36
